Goal: Task Accomplishment & Management: Complete application form

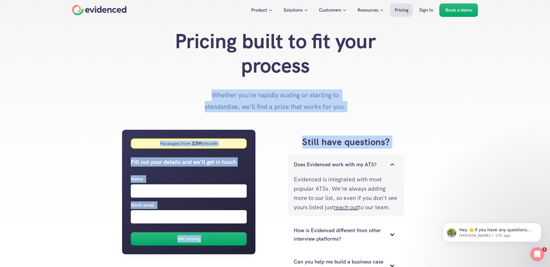
click at [411, 86] on div "Pricing built to fit your process Whether you’re rapidly scaling or starting to…" at bounding box center [275, 70] width 550 height 83
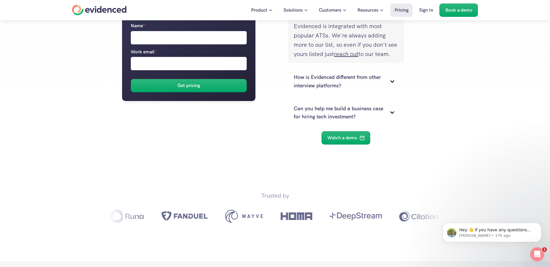
scroll to position [174, 0]
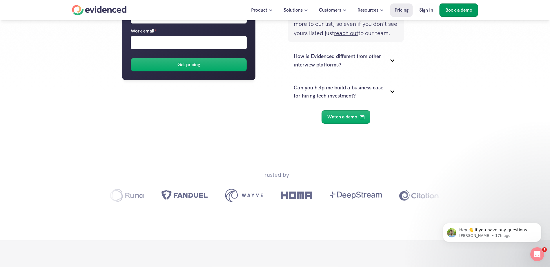
click at [459, 11] on p "Book a demo" at bounding box center [458, 10] width 27 height 8
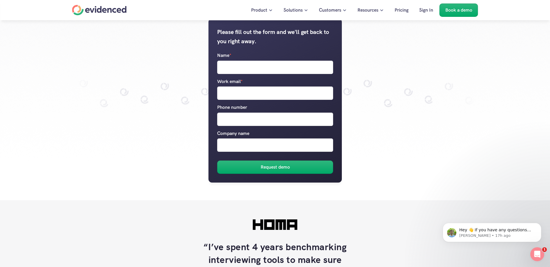
scroll to position [29, 0]
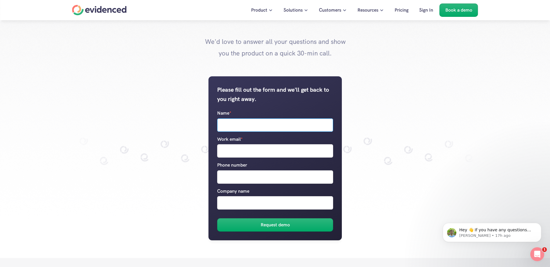
click at [271, 125] on input "Name *" at bounding box center [275, 124] width 116 height 13
type input "[PERSON_NAME]"
type input "[EMAIL_ADDRESS][DOMAIN_NAME]"
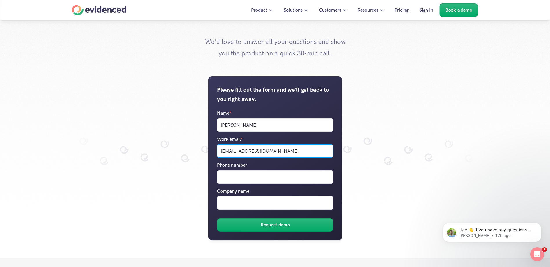
type input "07548780036"
type input "Sacyr"
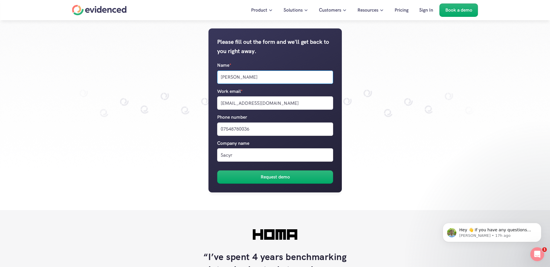
scroll to position [87, 0]
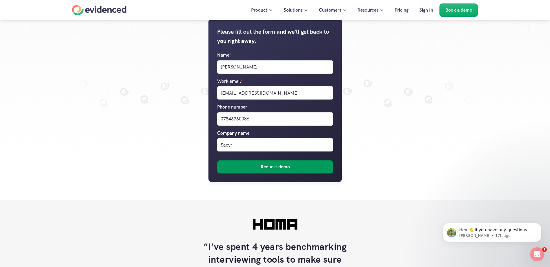
click at [289, 165] on h6 "Request demo" at bounding box center [274, 167] width 29 height 8
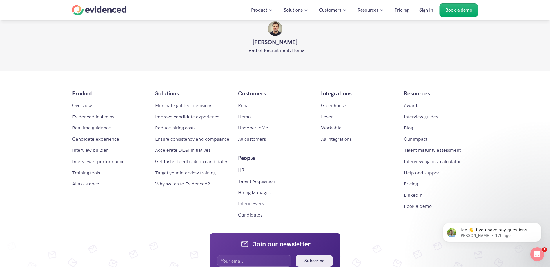
scroll to position [398, 0]
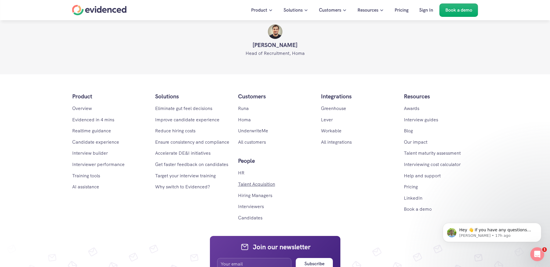
click at [272, 184] on link "Talent Acquisition" at bounding box center [256, 184] width 37 height 6
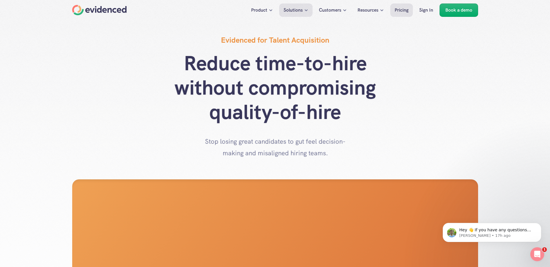
click at [401, 11] on p "Pricing" at bounding box center [402, 10] width 14 height 8
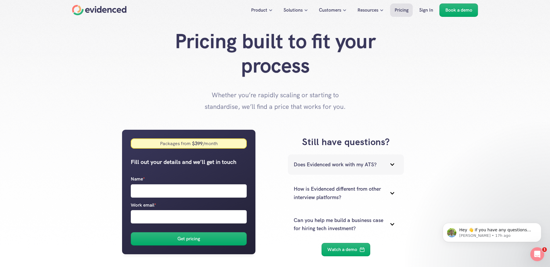
click at [392, 164] on icon at bounding box center [392, 164] width 4 height 2
